Goal: Information Seeking & Learning: Learn about a topic

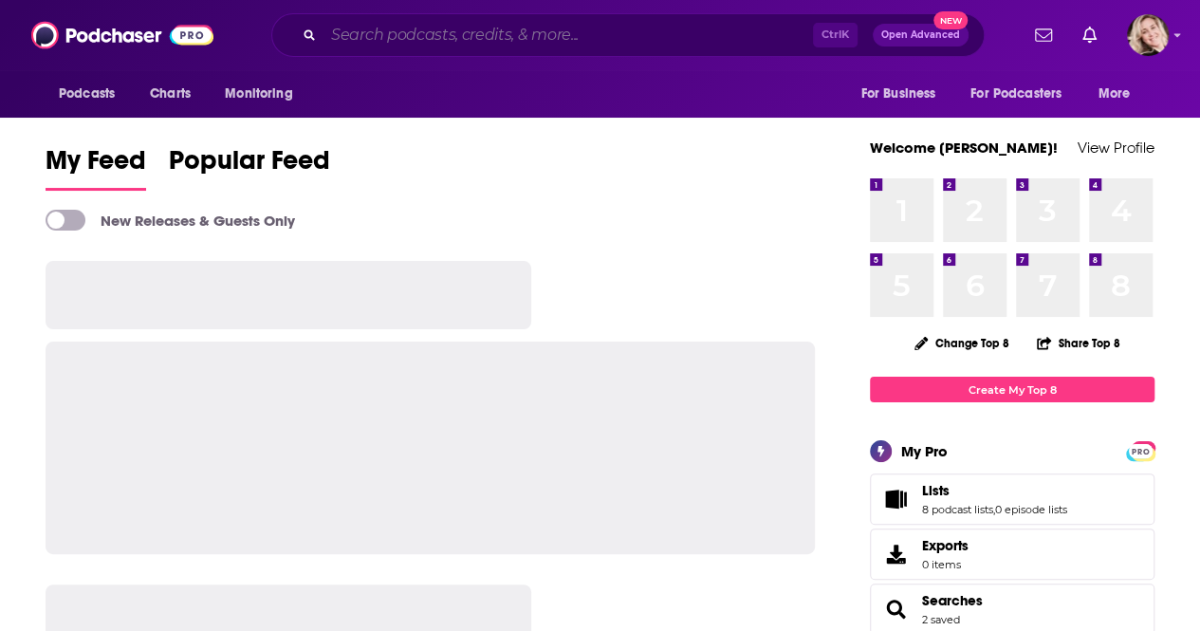
click at [727, 31] on input "Search podcasts, credits, & more..." at bounding box center [567, 35] width 489 height 30
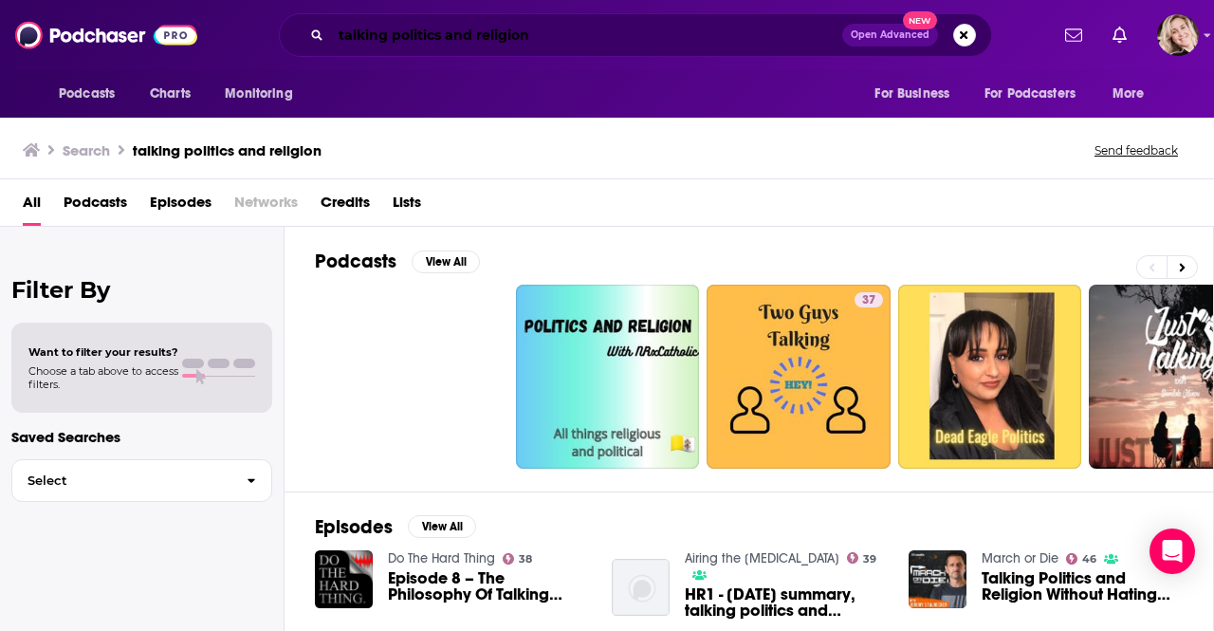
click at [383, 35] on input "talking politics and religion" at bounding box center [586, 35] width 511 height 30
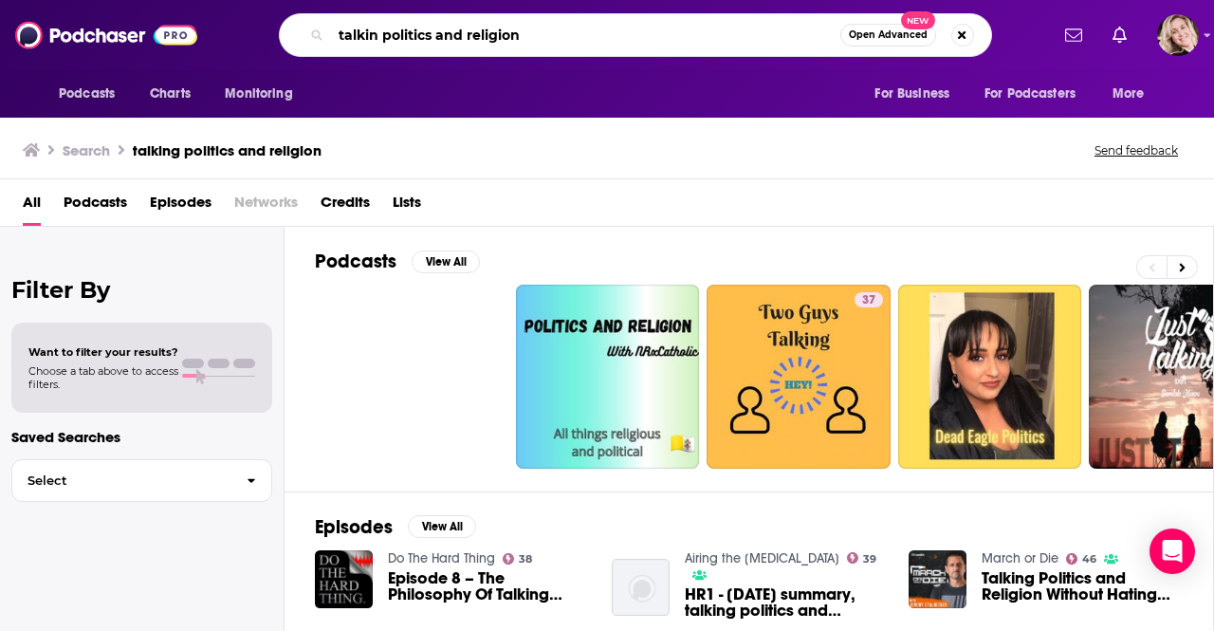
type input "talkin politics and religion"
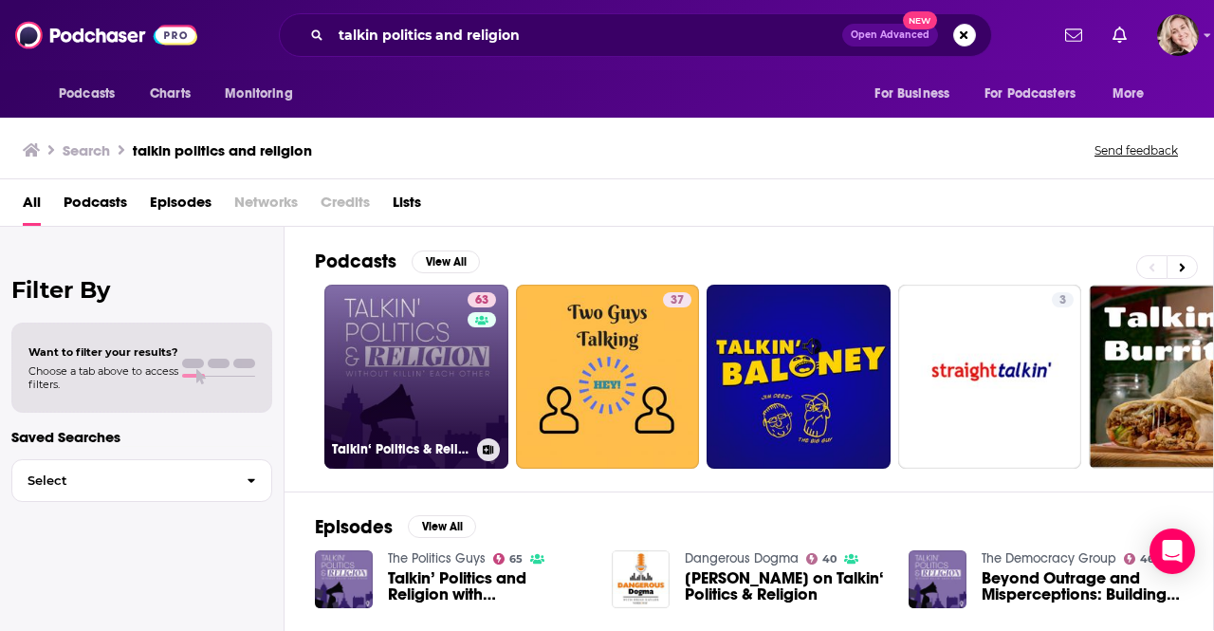
click at [384, 358] on link "63 Talkin‘ Politics & Religion Without Killin‘ Each Other" at bounding box center [416, 377] width 184 height 184
